Goal: Task Accomplishment & Management: Use online tool/utility

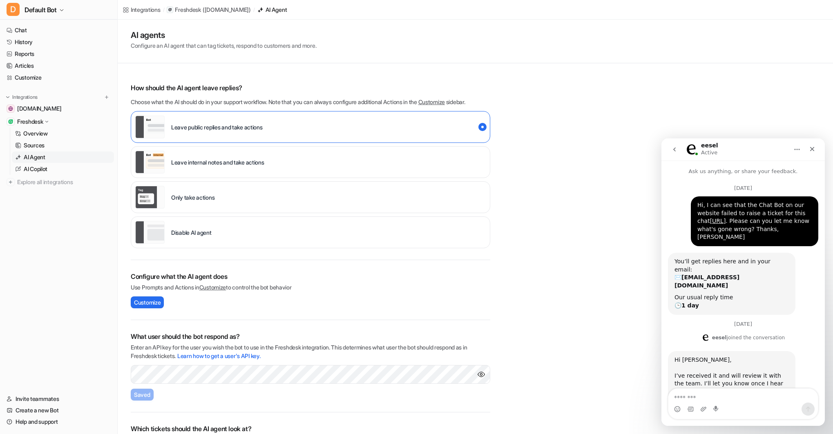
scroll to position [1, 0]
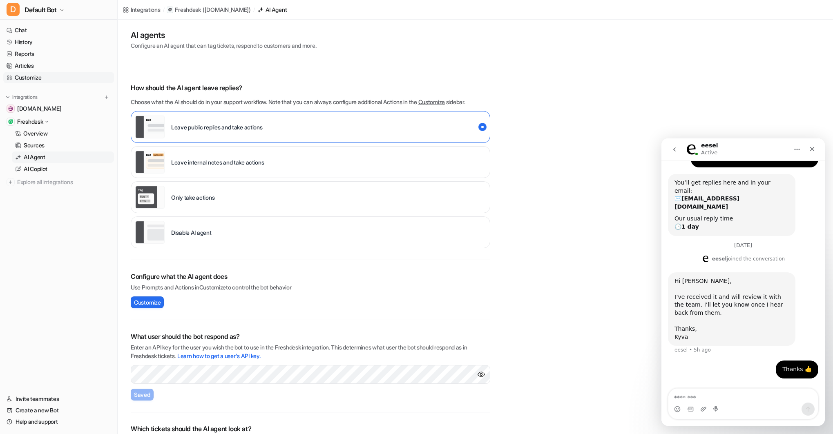
click at [32, 77] on link "Customize" at bounding box center [58, 77] width 111 height 11
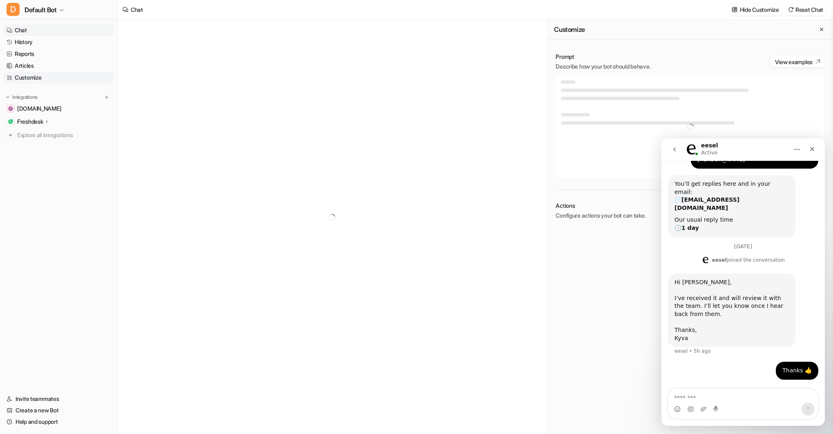
scroll to position [85, 0]
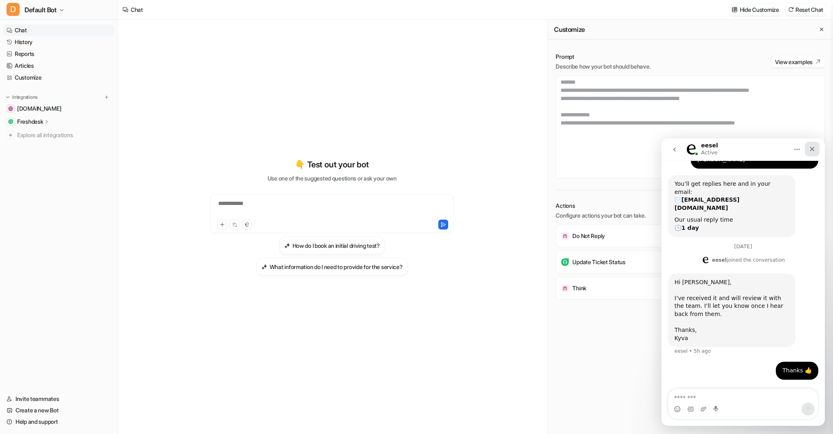
click at [813, 146] on icon "Close" at bounding box center [812, 149] width 7 height 7
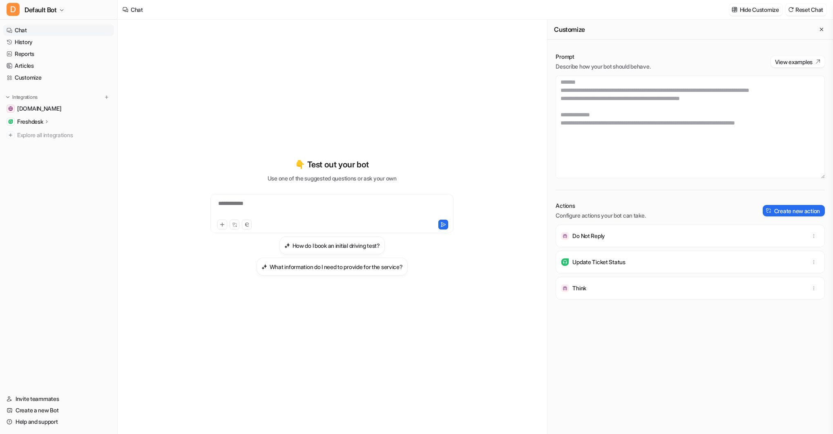
scroll to position [1850, 0]
click at [642, 152] on textarea at bounding box center [690, 127] width 269 height 103
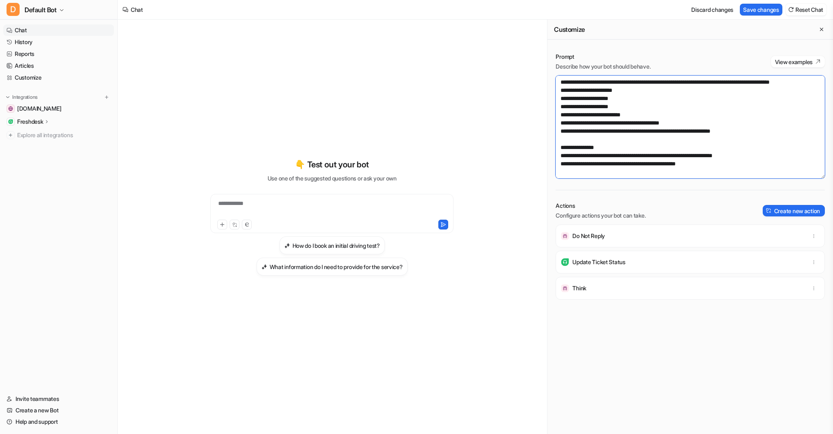
click at [741, 155] on textarea at bounding box center [690, 127] width 269 height 103
click at [753, 7] on button "Save changes" at bounding box center [761, 10] width 43 height 12
drag, startPoint x: 567, startPoint y: 172, endPoint x: 577, endPoint y: 172, distance: 10.2
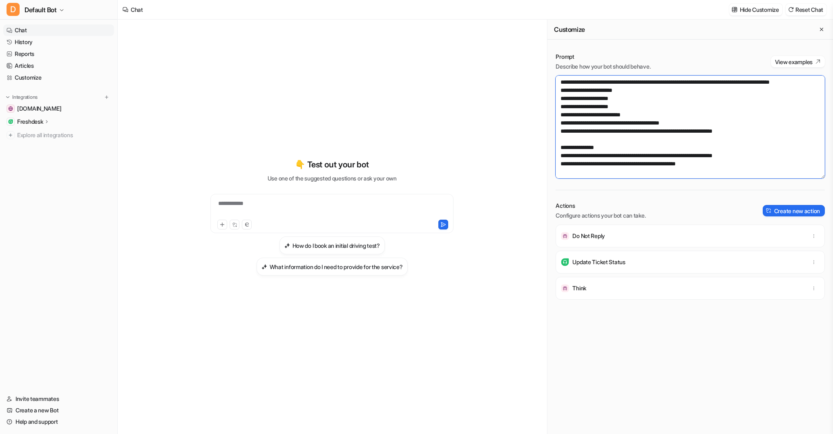
click at [568, 172] on textarea at bounding box center [690, 127] width 269 height 103
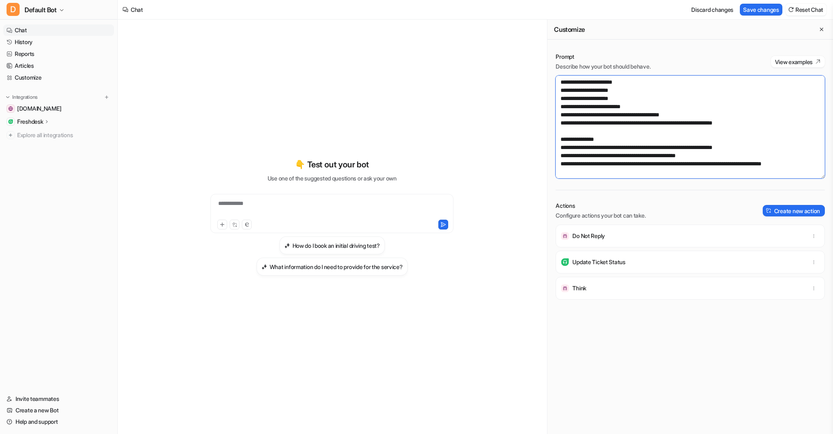
scroll to position [1877, 0]
type textarea "**********"
click at [763, 9] on button "Save changes" at bounding box center [761, 10] width 43 height 12
